Goal: Find specific page/section: Find specific page/section

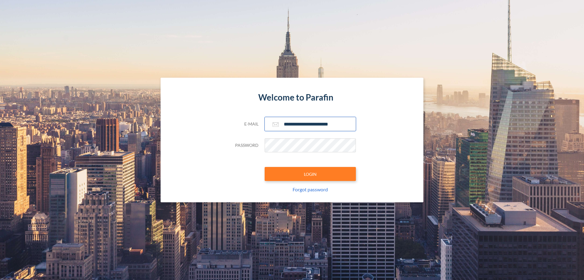
type input "**********"
click at [310, 174] on button "LOGIN" at bounding box center [310, 174] width 91 height 14
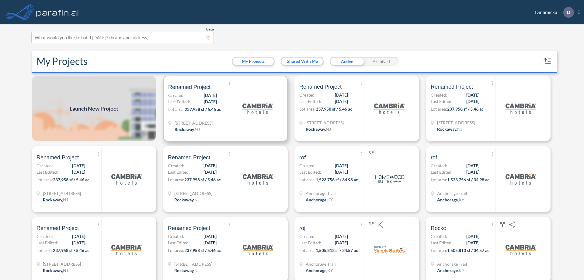
scroll to position [2, 0]
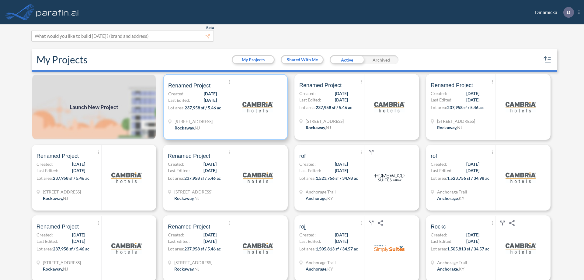
click at [224, 107] on p "Lot area: 237,958 sf / 5.46 ac" at bounding box center [200, 108] width 64 height 9
